Goal: Entertainment & Leisure: Consume media (video, audio)

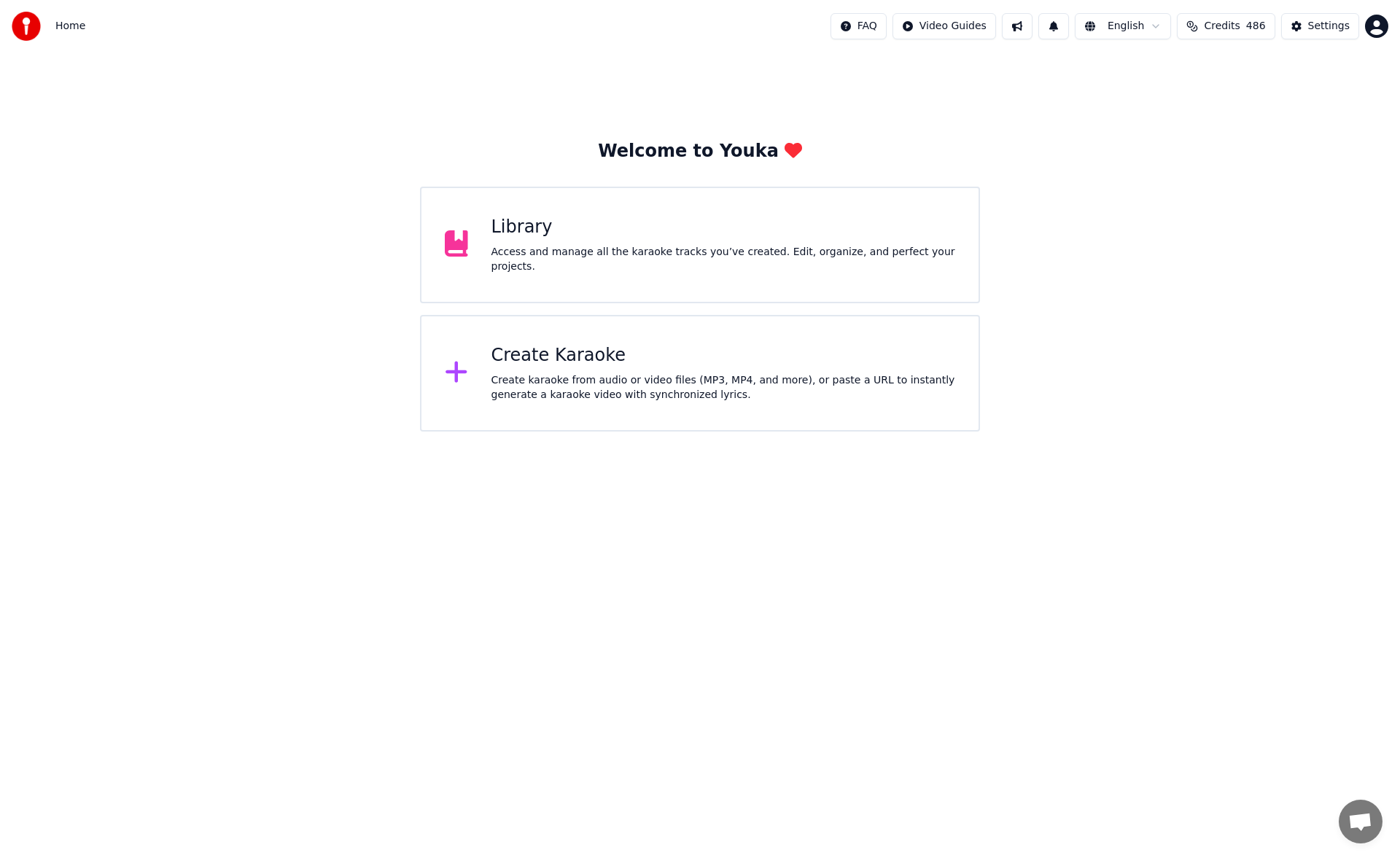
click at [723, 276] on div "Library Access and manage all the karaoke tracks you’ve created. Edit, organize…" at bounding box center [700, 245] width 560 height 117
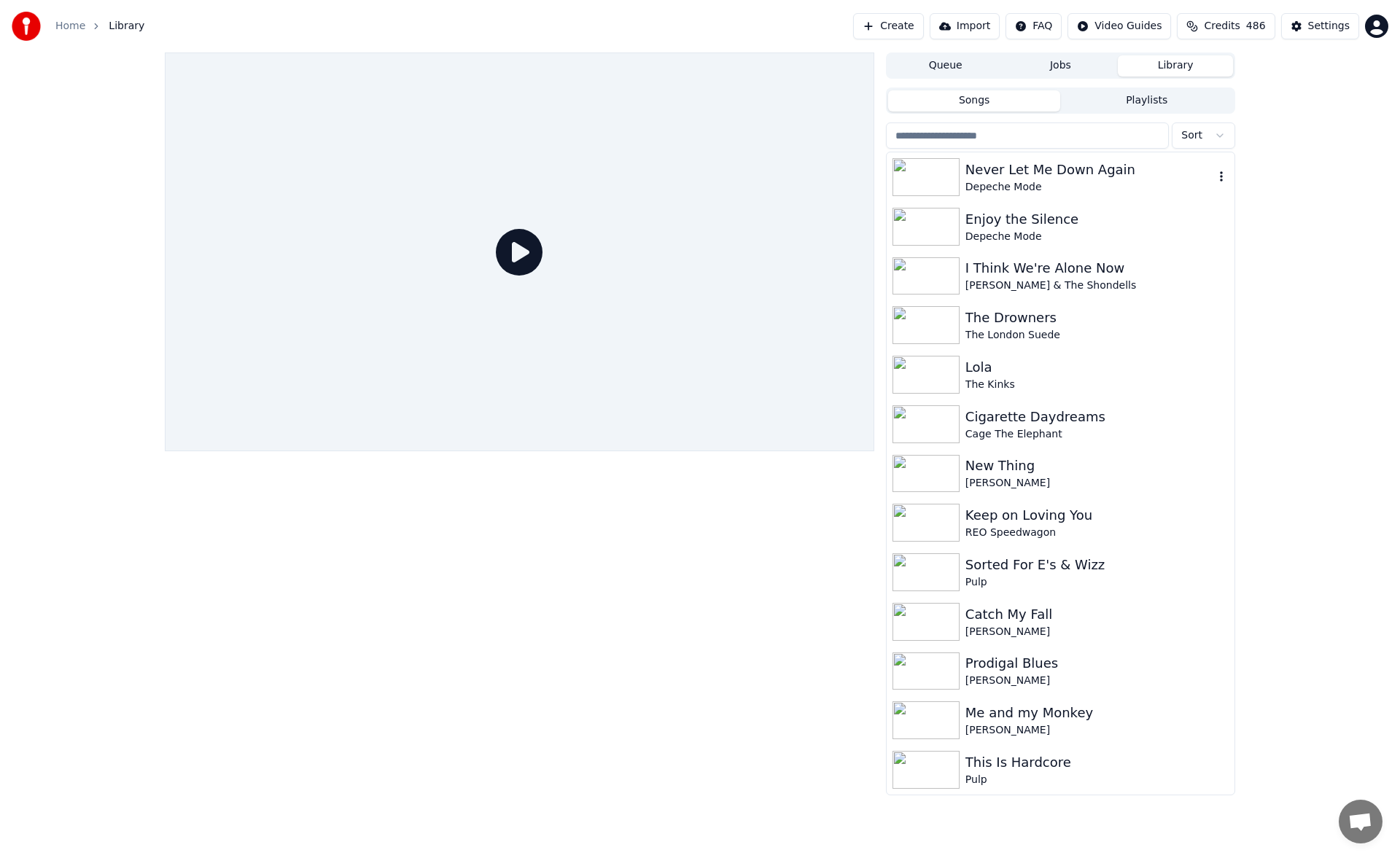
click at [1039, 178] on div "Never Let Me Down Again" at bounding box center [1089, 170] width 248 height 21
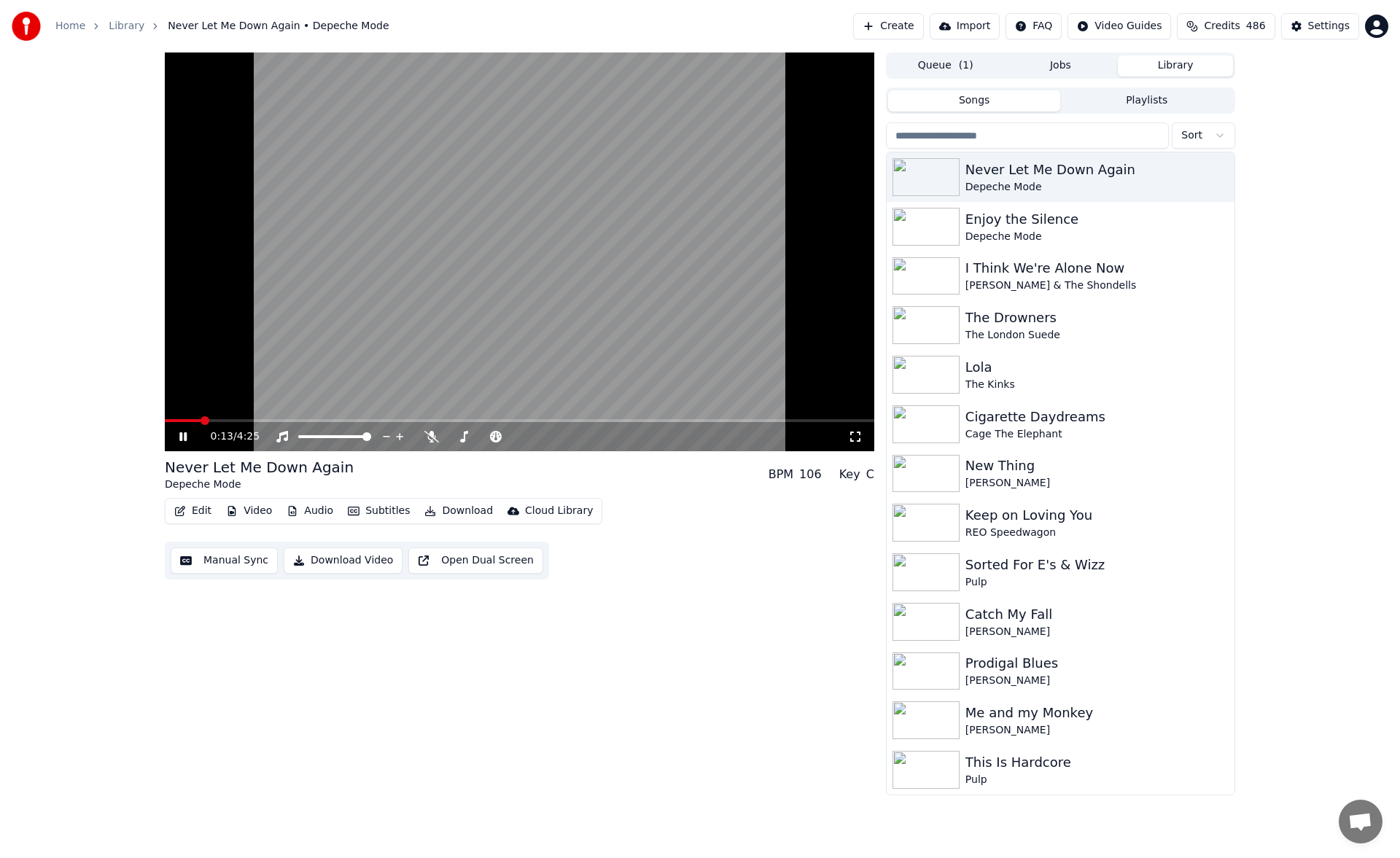
click at [239, 423] on div "0:13 / 4:25" at bounding box center [519, 437] width 710 height 29
click at [240, 420] on span at bounding box center [519, 421] width 710 height 3
click at [430, 436] on icon at bounding box center [432, 437] width 15 height 12
click at [188, 435] on icon at bounding box center [193, 437] width 35 height 12
